Goal: Task Accomplishment & Management: Use online tool/utility

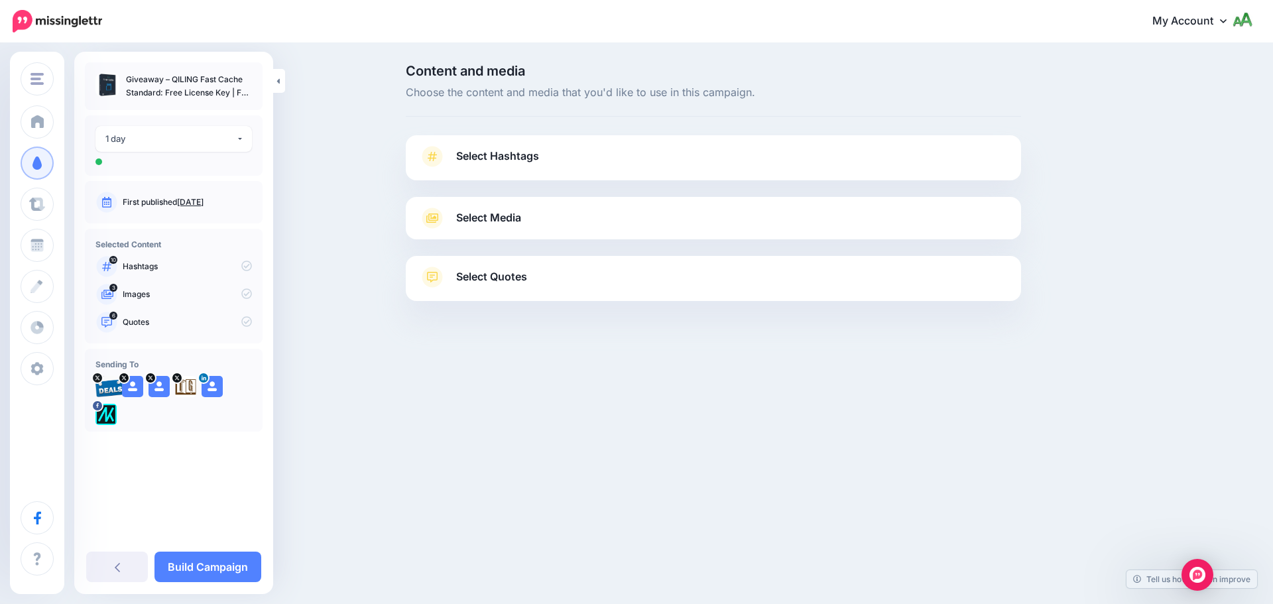
drag, startPoint x: 531, startPoint y: 148, endPoint x: 453, endPoint y: 166, distance: 79.6
click at [531, 148] on span "Select Hashtags" at bounding box center [497, 156] width 83 height 18
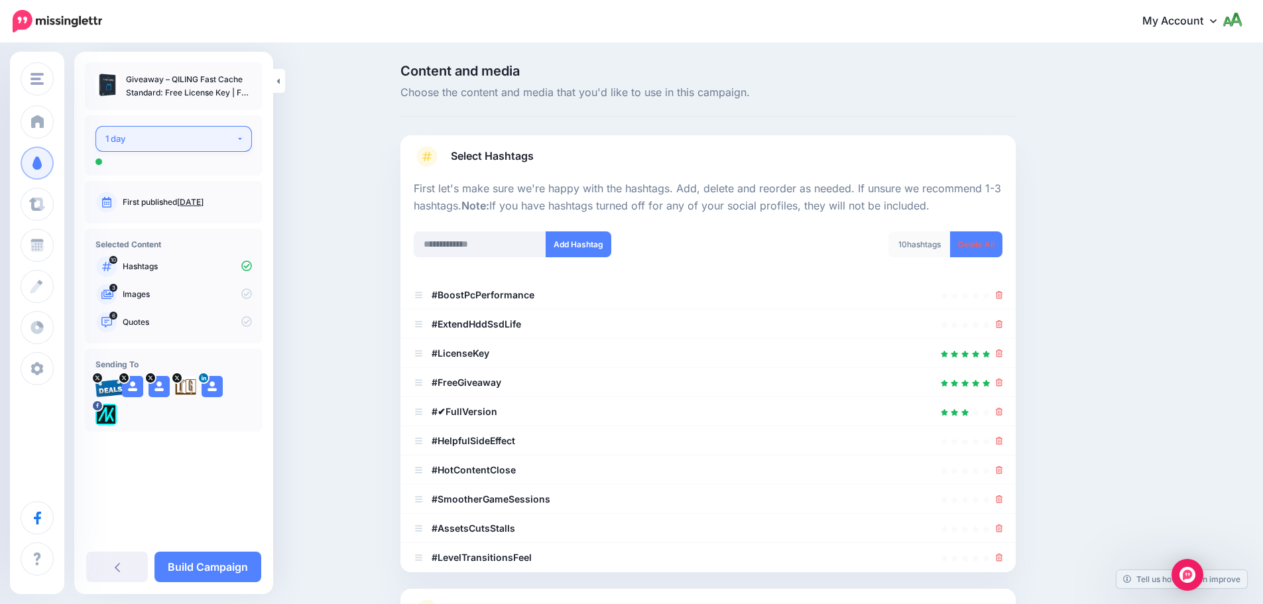
click at [200, 144] on div "1 day" at bounding box center [170, 138] width 131 height 15
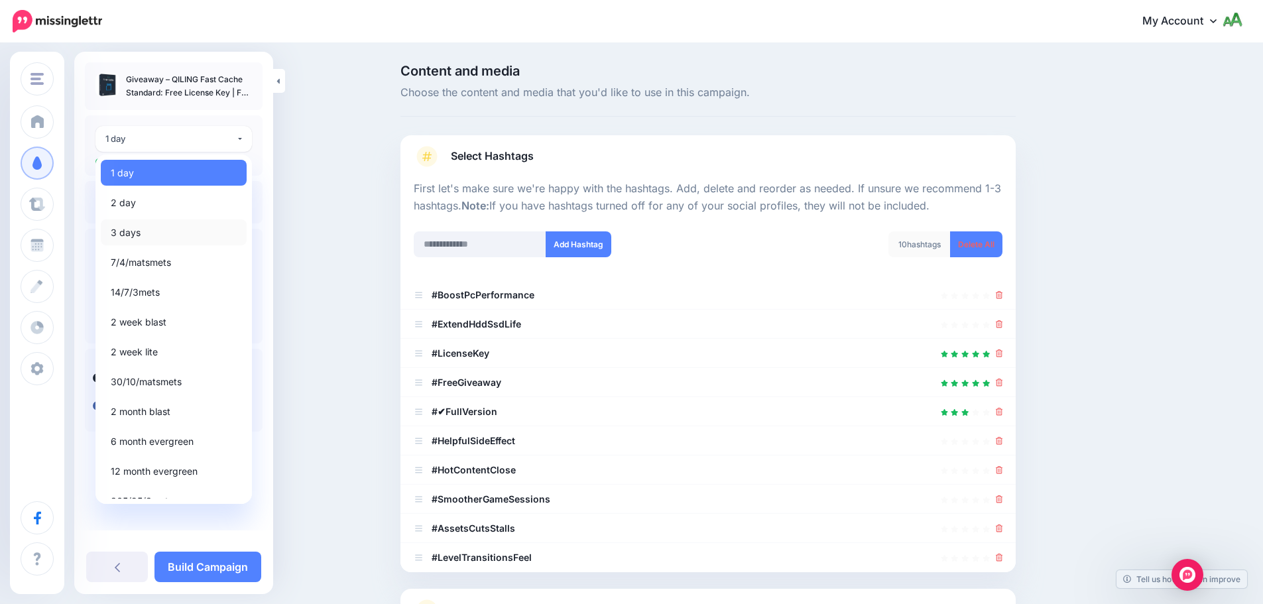
click at [127, 232] on span "3 days" at bounding box center [126, 233] width 30 height 16
select select "******"
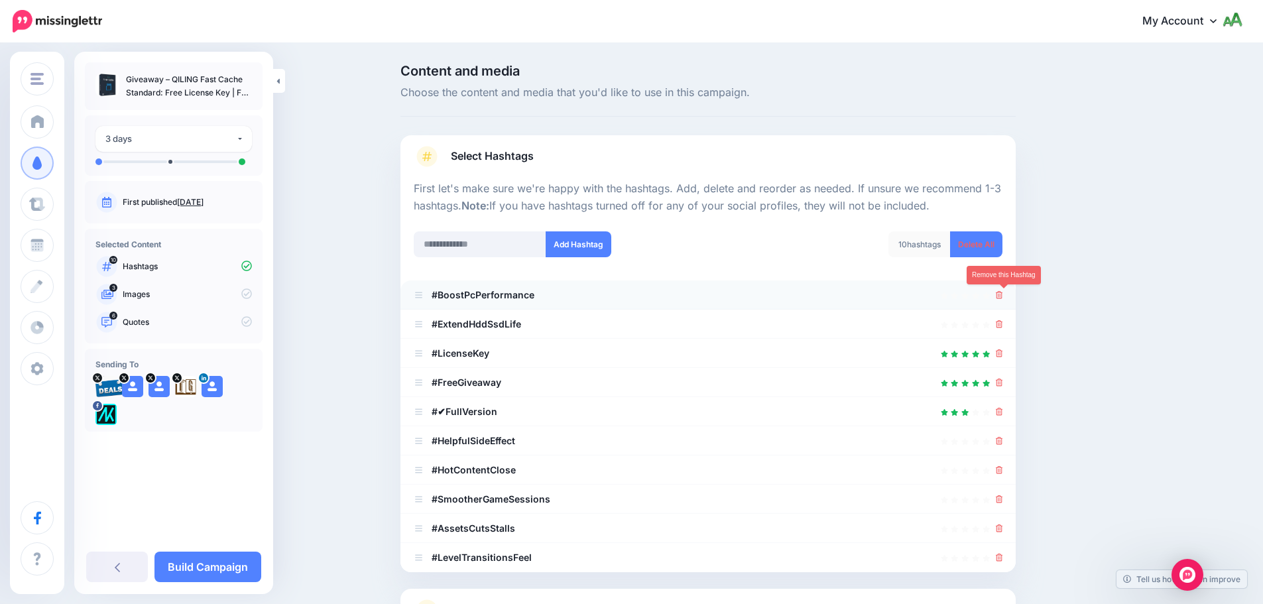
scroll to position [126, 0]
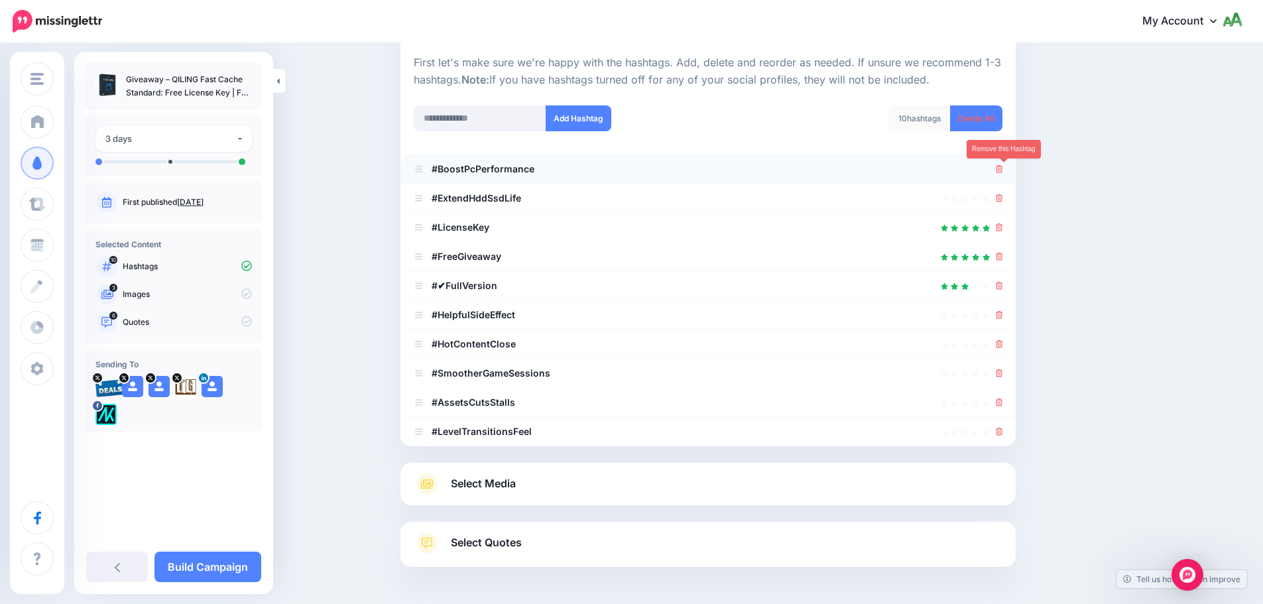
click at [1003, 294] on li "#✔FullVersion" at bounding box center [707, 285] width 615 height 29
click at [1003, 200] on icon at bounding box center [999, 198] width 7 height 8
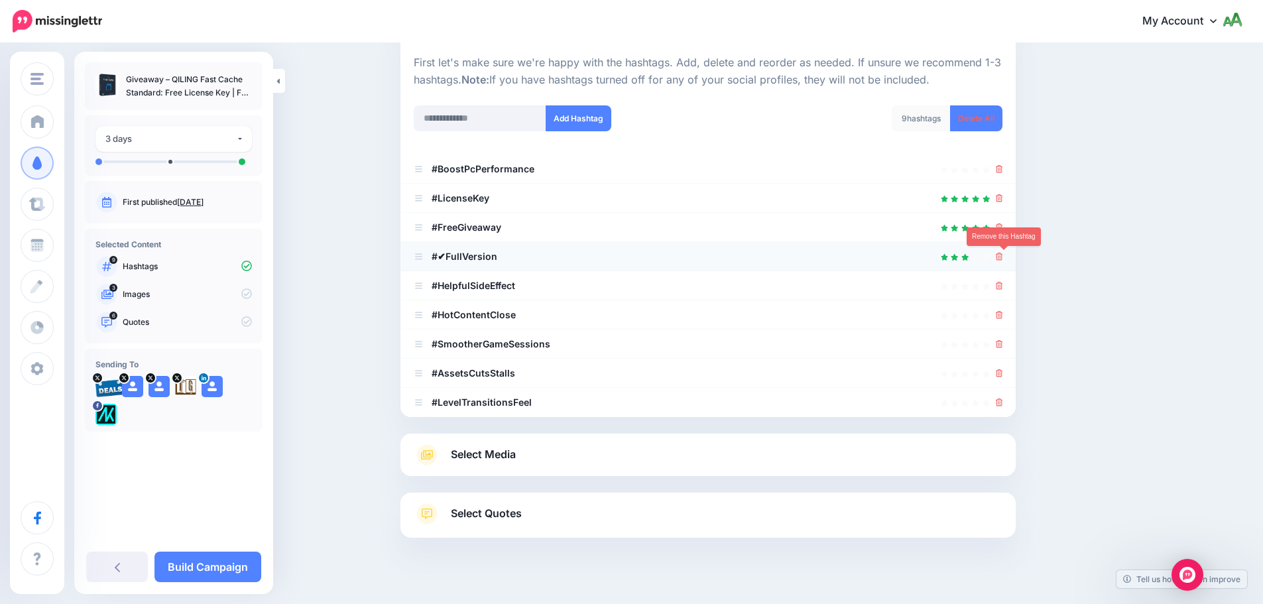
click at [1003, 259] on icon at bounding box center [999, 257] width 7 height 8
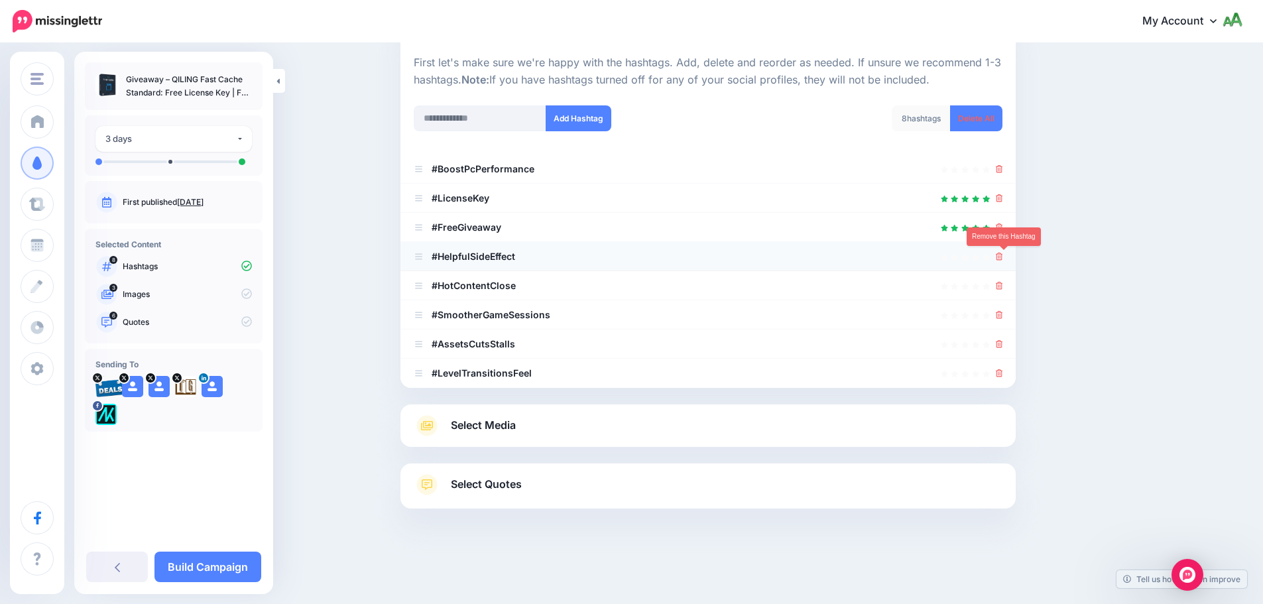
click at [1003, 260] on icon at bounding box center [999, 257] width 7 height 8
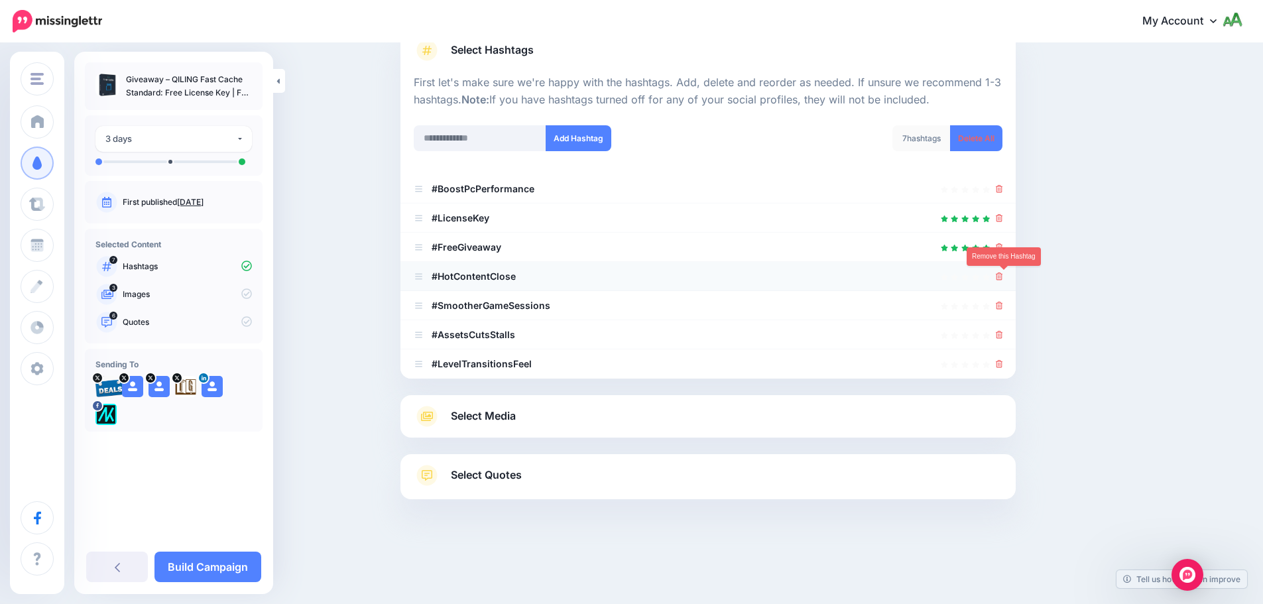
click at [1003, 274] on icon at bounding box center [999, 276] width 7 height 8
click at [1003, 308] on icon at bounding box center [999, 306] width 7 height 8
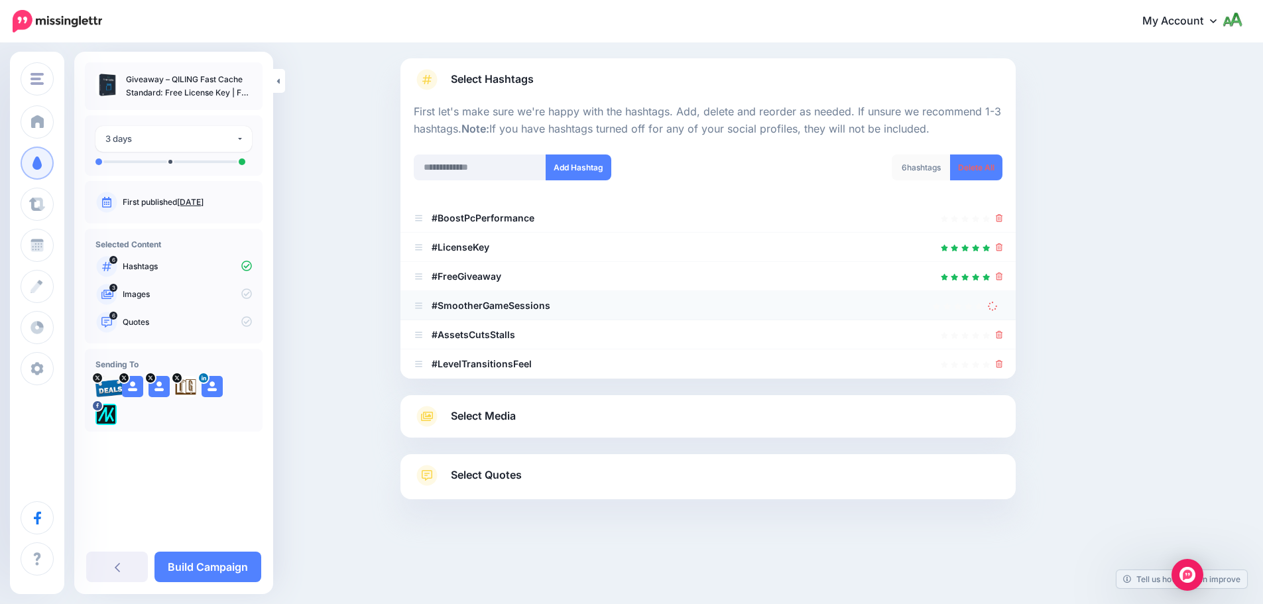
scroll to position [58, 0]
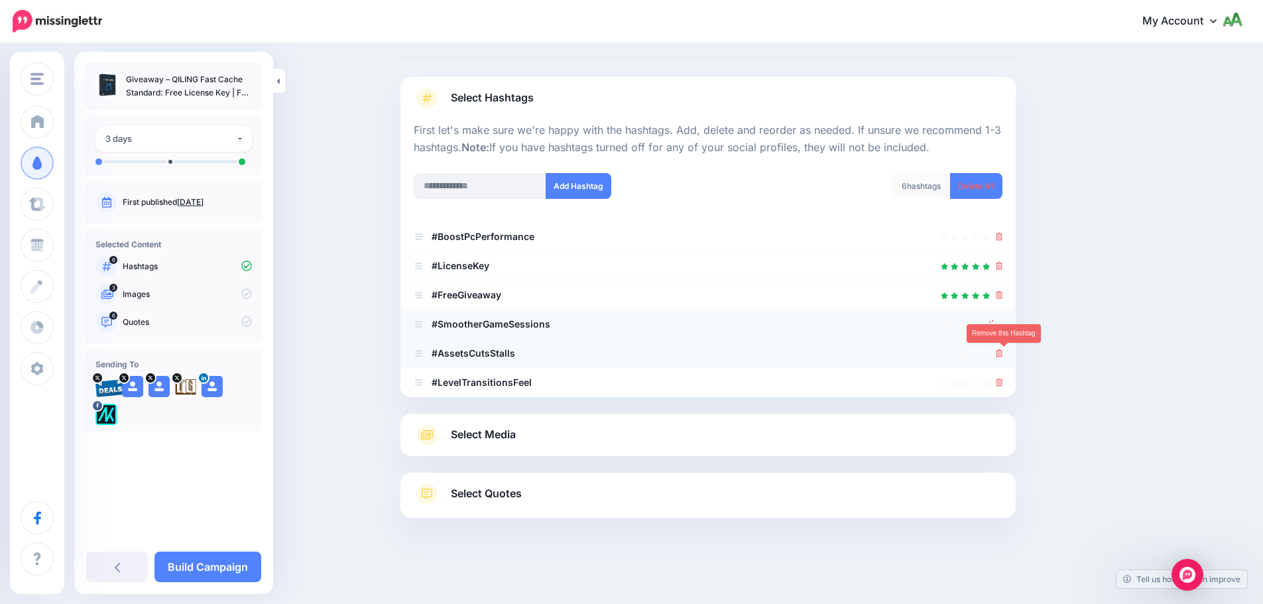
click at [1002, 357] on icon at bounding box center [999, 353] width 7 height 8
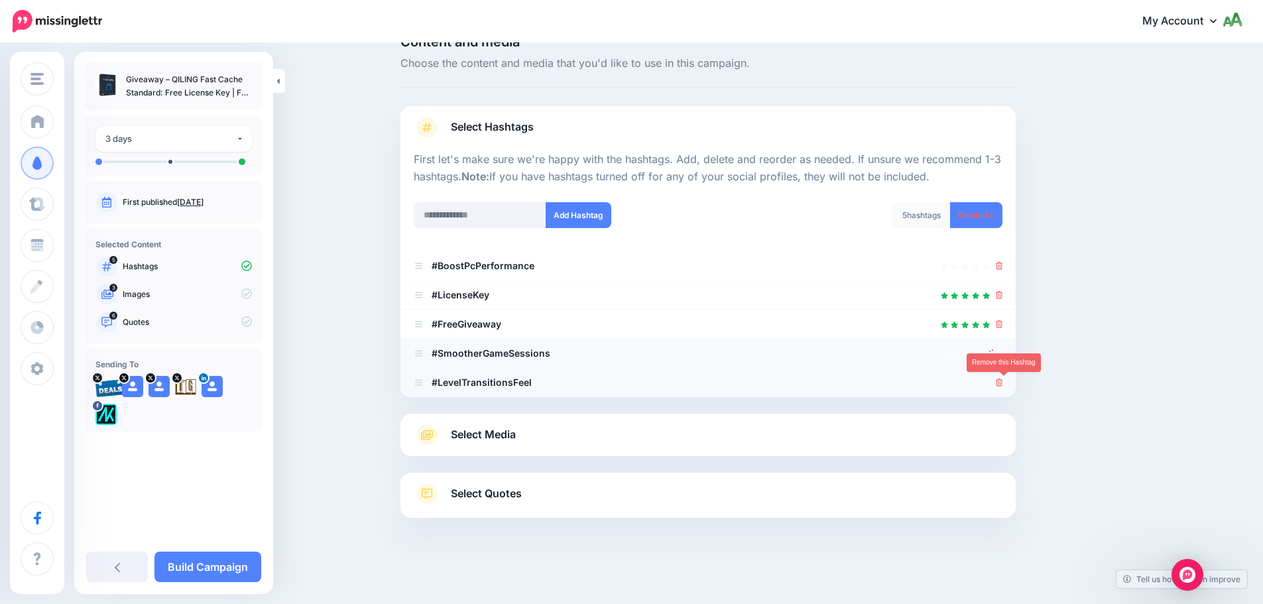
click at [1003, 385] on icon at bounding box center [999, 382] width 7 height 8
click at [1002, 357] on link at bounding box center [995, 352] width 15 height 11
click at [999, 390] on li "#LevelTransitionsFeel" at bounding box center [707, 382] width 615 height 29
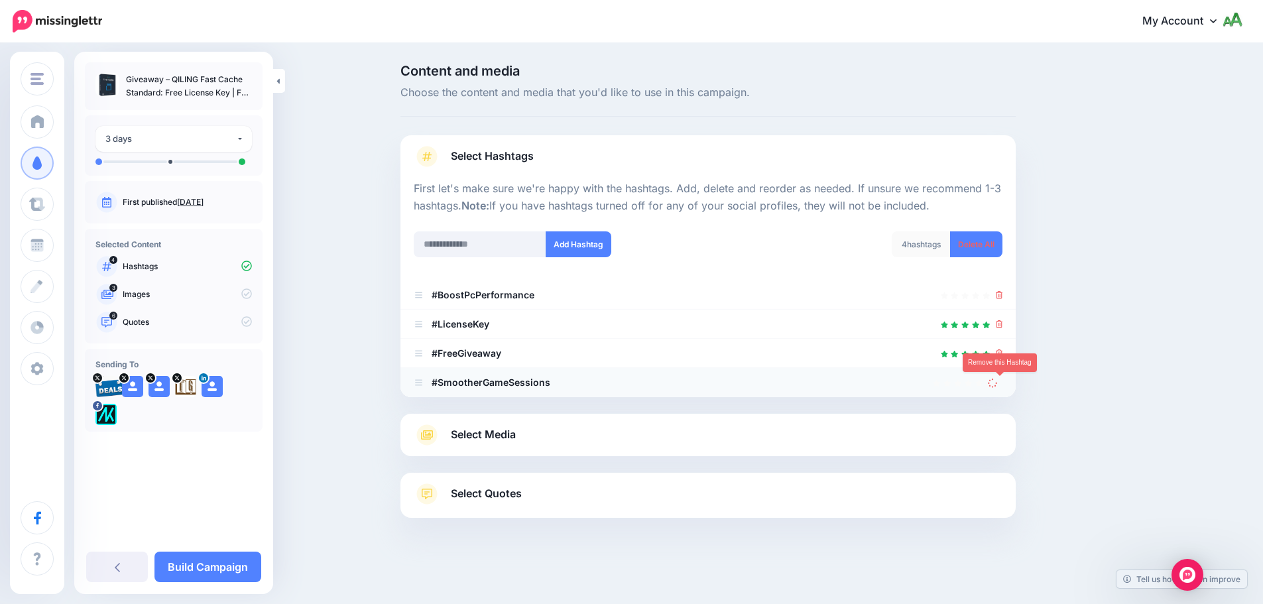
scroll to position [0, 0]
click at [997, 388] on div at bounding box center [1000, 382] width 15 height 16
click at [555, 445] on div "Select Media Next, let's make sure we have the best media for this campaign. De…" at bounding box center [713, 435] width 615 height 42
click at [555, 438] on link "Select Media" at bounding box center [713, 434] width 589 height 21
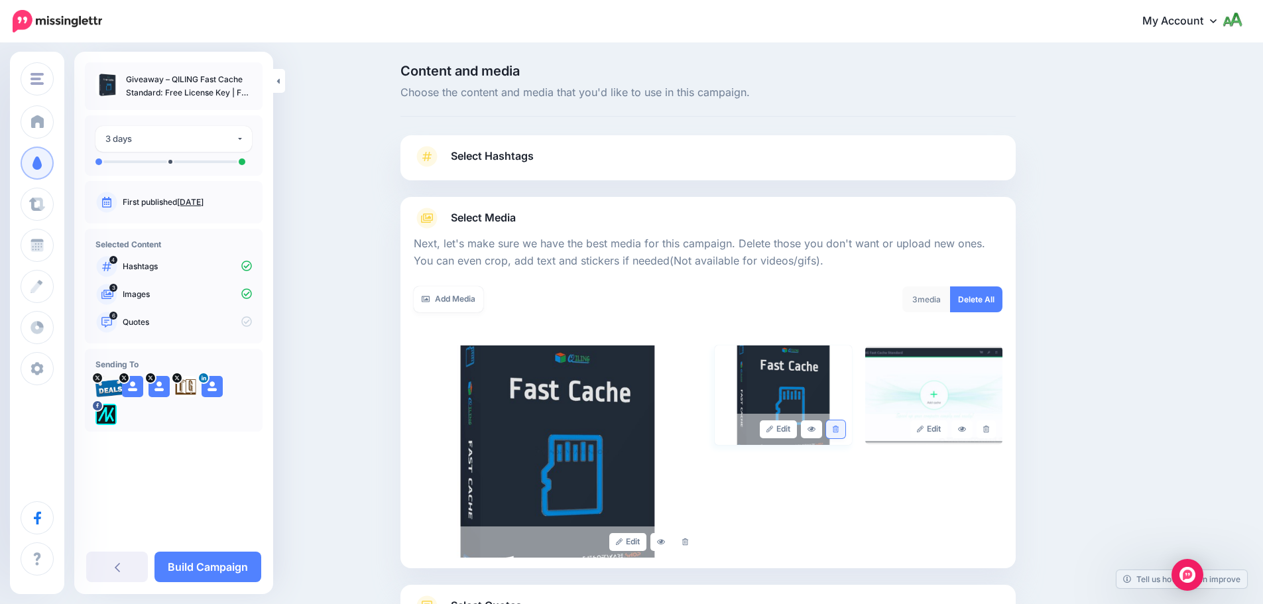
click at [838, 430] on icon at bounding box center [835, 429] width 6 height 7
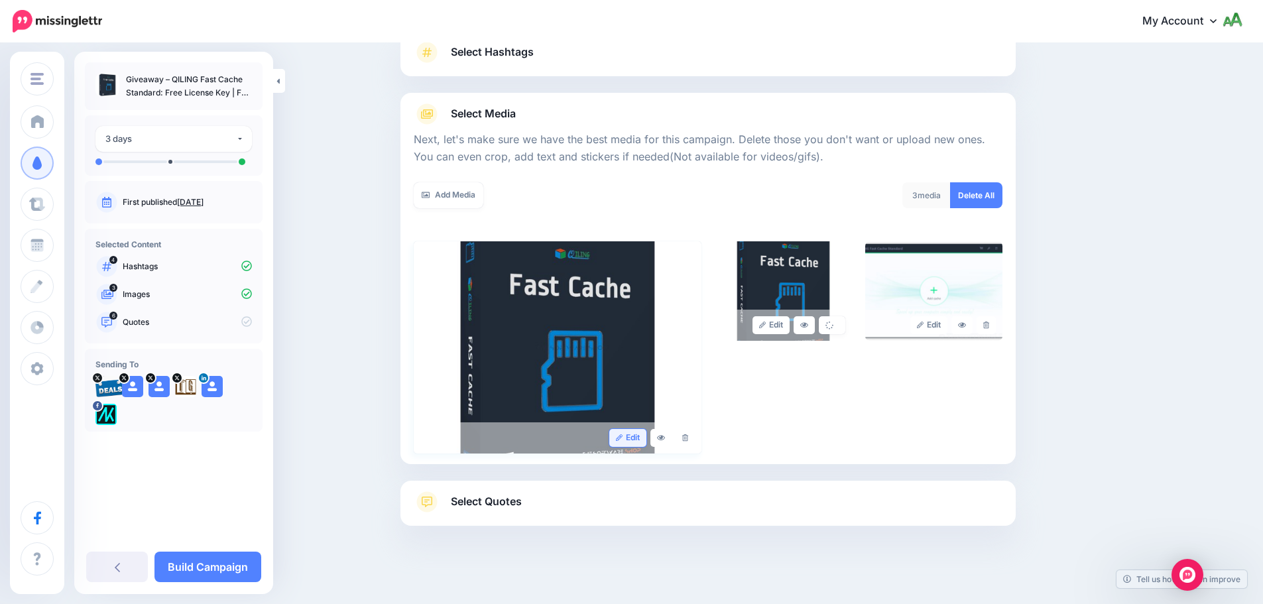
scroll to position [112, 0]
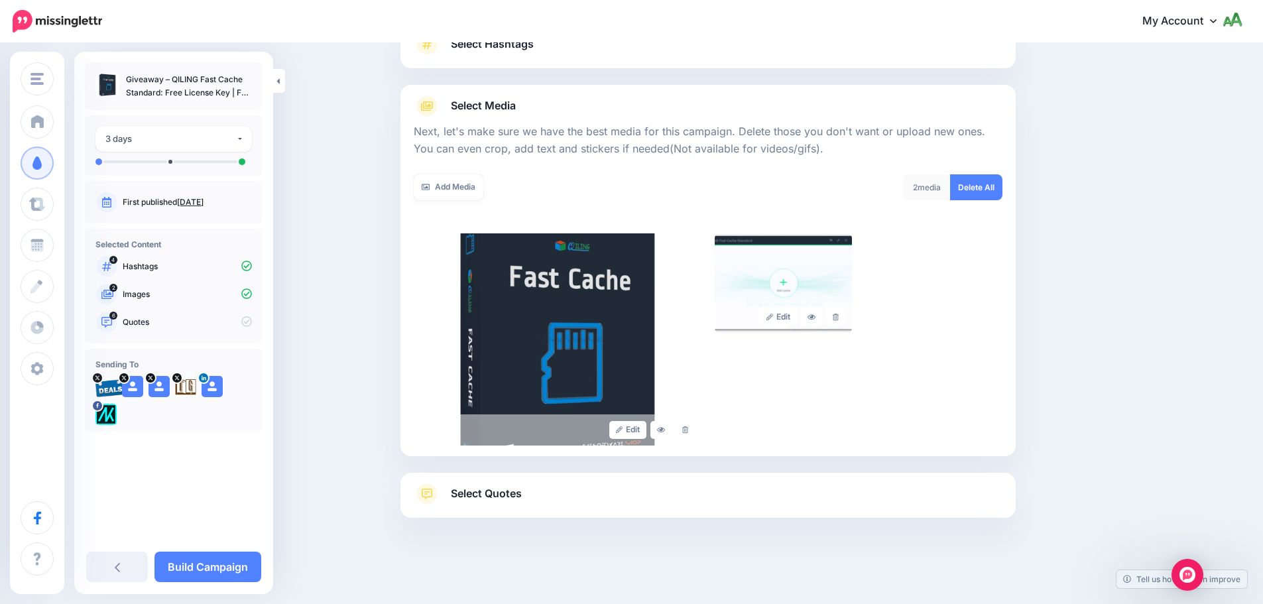
click at [506, 494] on span "Select Quotes" at bounding box center [486, 494] width 71 height 18
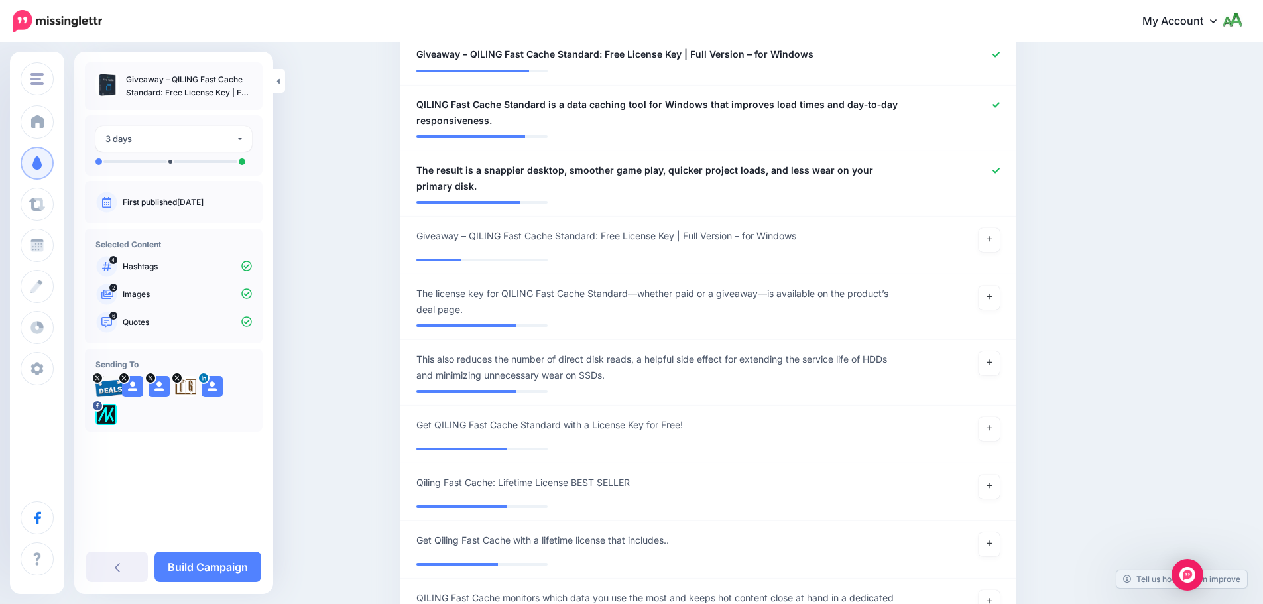
scroll to position [907, 0]
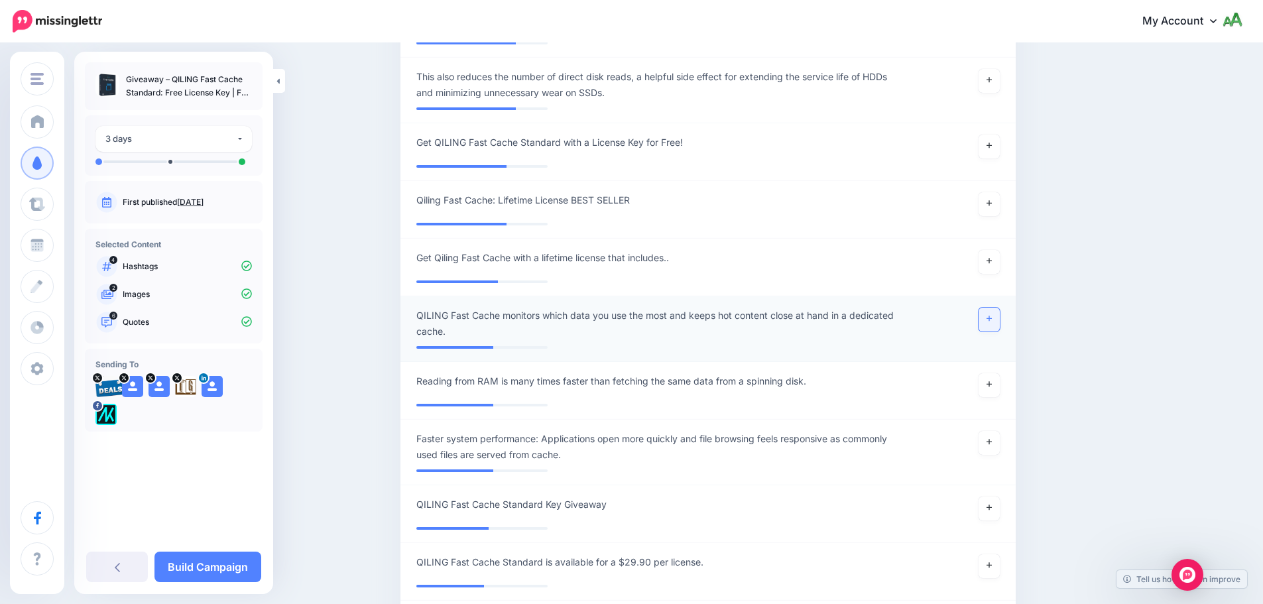
click at [992, 311] on link at bounding box center [988, 320] width 21 height 24
click at [989, 444] on link at bounding box center [988, 443] width 21 height 24
drag, startPoint x: 227, startPoint y: 563, endPoint x: 258, endPoint y: 543, distance: 36.8
click at [227, 563] on link "Build Campaign" at bounding box center [207, 566] width 107 height 30
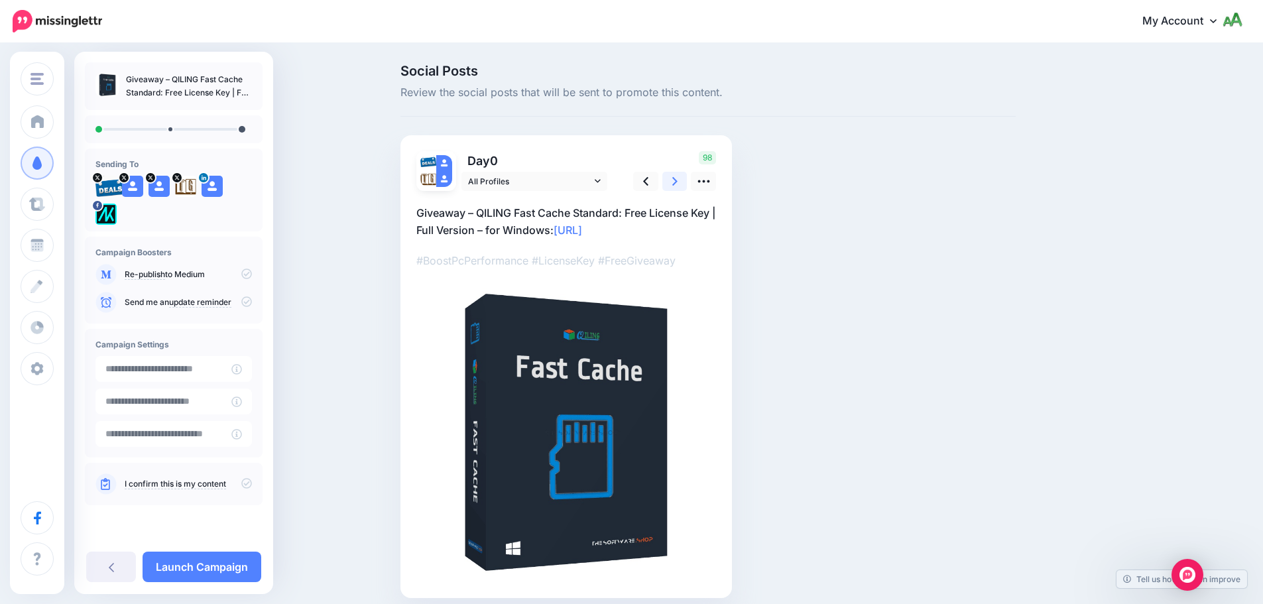
click at [677, 181] on icon at bounding box center [674, 181] width 5 height 14
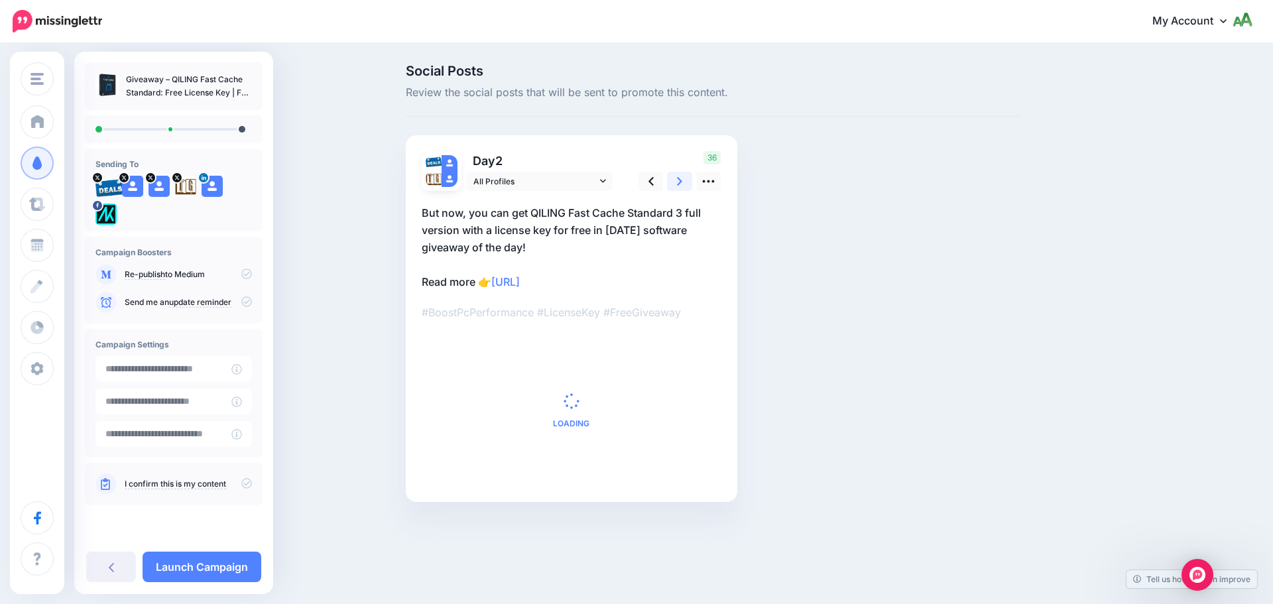
click at [679, 181] on icon at bounding box center [679, 181] width 5 height 14
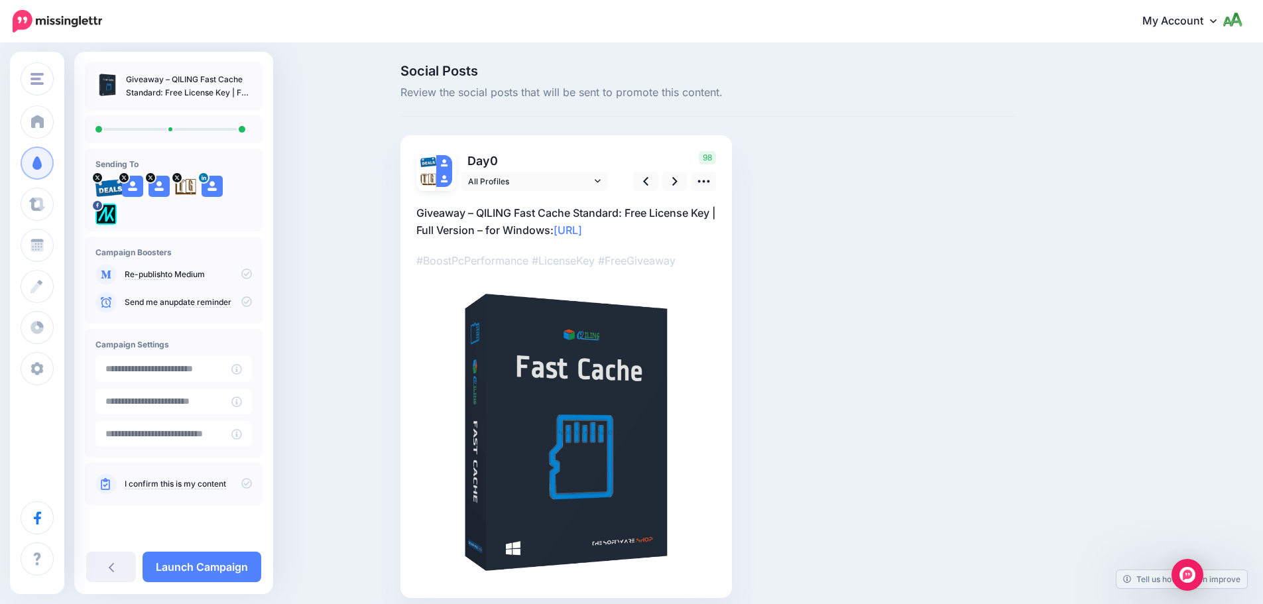
click at [242, 299] on icon at bounding box center [246, 301] width 11 height 11
click at [247, 483] on icon at bounding box center [246, 483] width 11 height 11
click at [230, 571] on link "Launch Campaign" at bounding box center [202, 566] width 119 height 30
